Goal: Find specific page/section: Find specific page/section

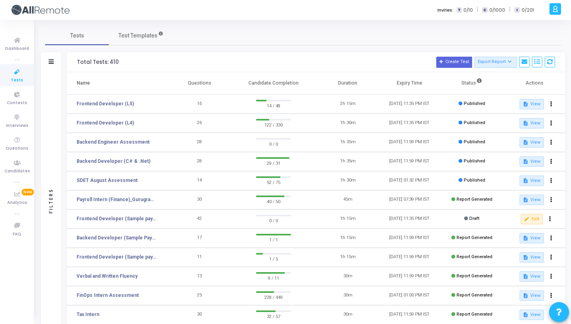
click at [19, 80] on span "Tests" at bounding box center [17, 80] width 12 height 7
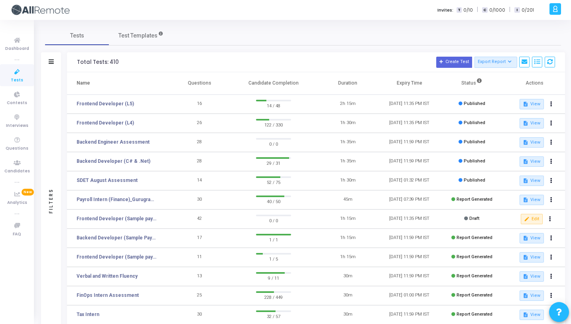
click at [19, 80] on span "Tests" at bounding box center [17, 80] width 12 height 7
